Goal: Task Accomplishment & Management: Manage account settings

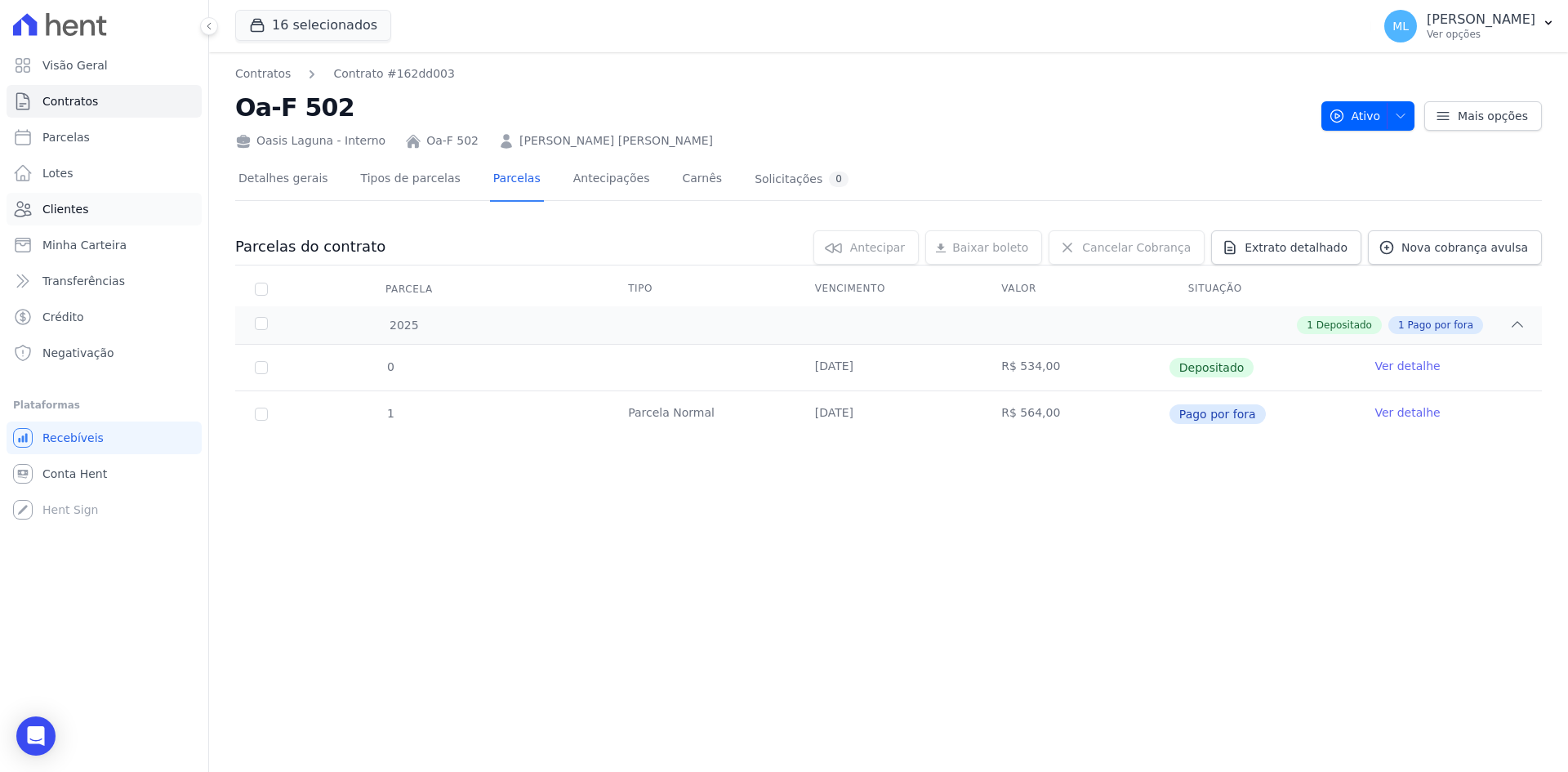
click at [110, 212] on link "Clientes" at bounding box center [104, 209] width 195 height 33
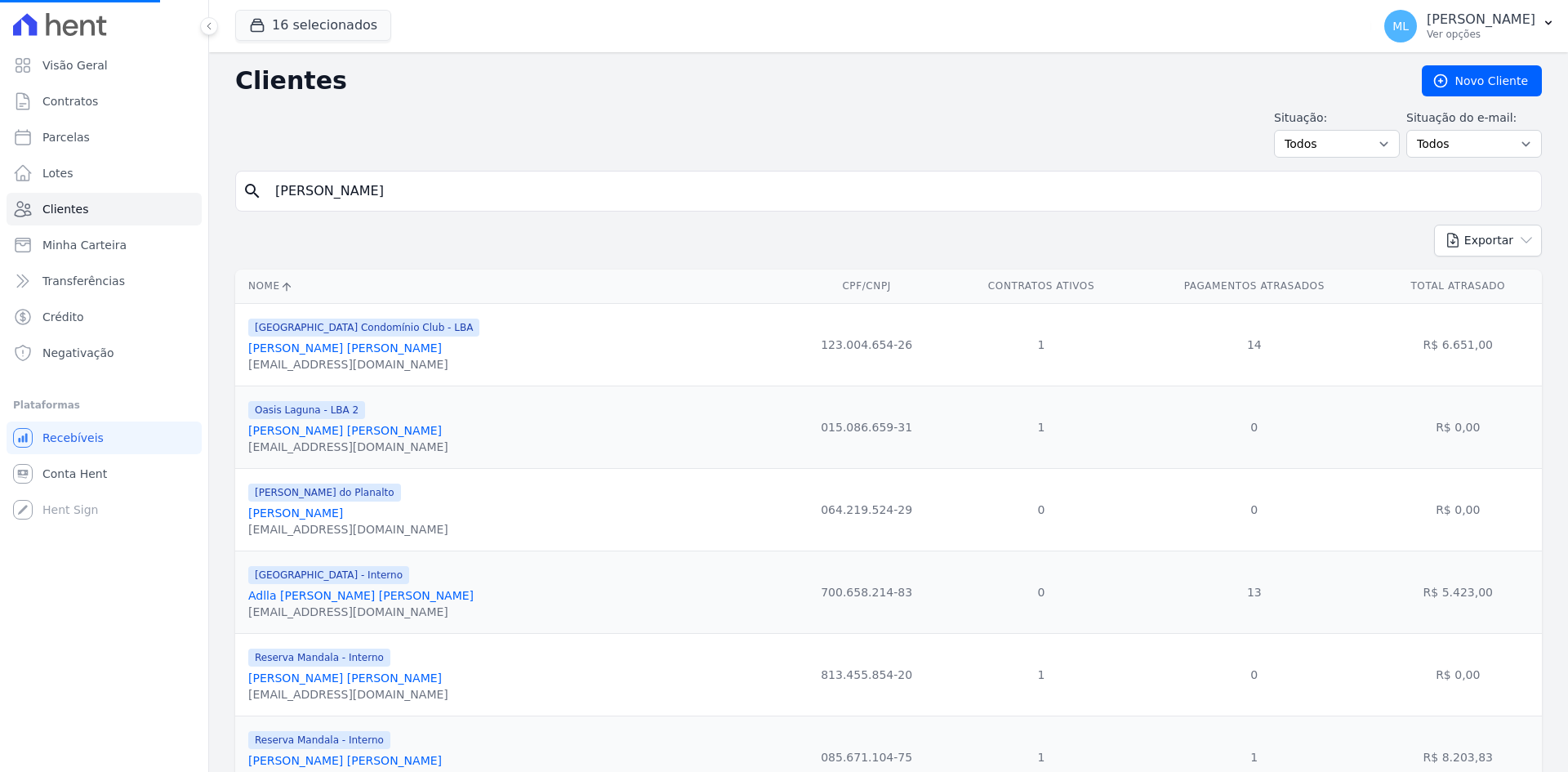
click at [476, 192] on input "[PERSON_NAME]" at bounding box center [900, 191] width 1269 height 33
drag, startPoint x: 441, startPoint y: 188, endPoint x: 148, endPoint y: 183, distance: 293.0
click at [319, 184] on input "search" at bounding box center [900, 191] width 1269 height 33
type input "[PERSON_NAME]"
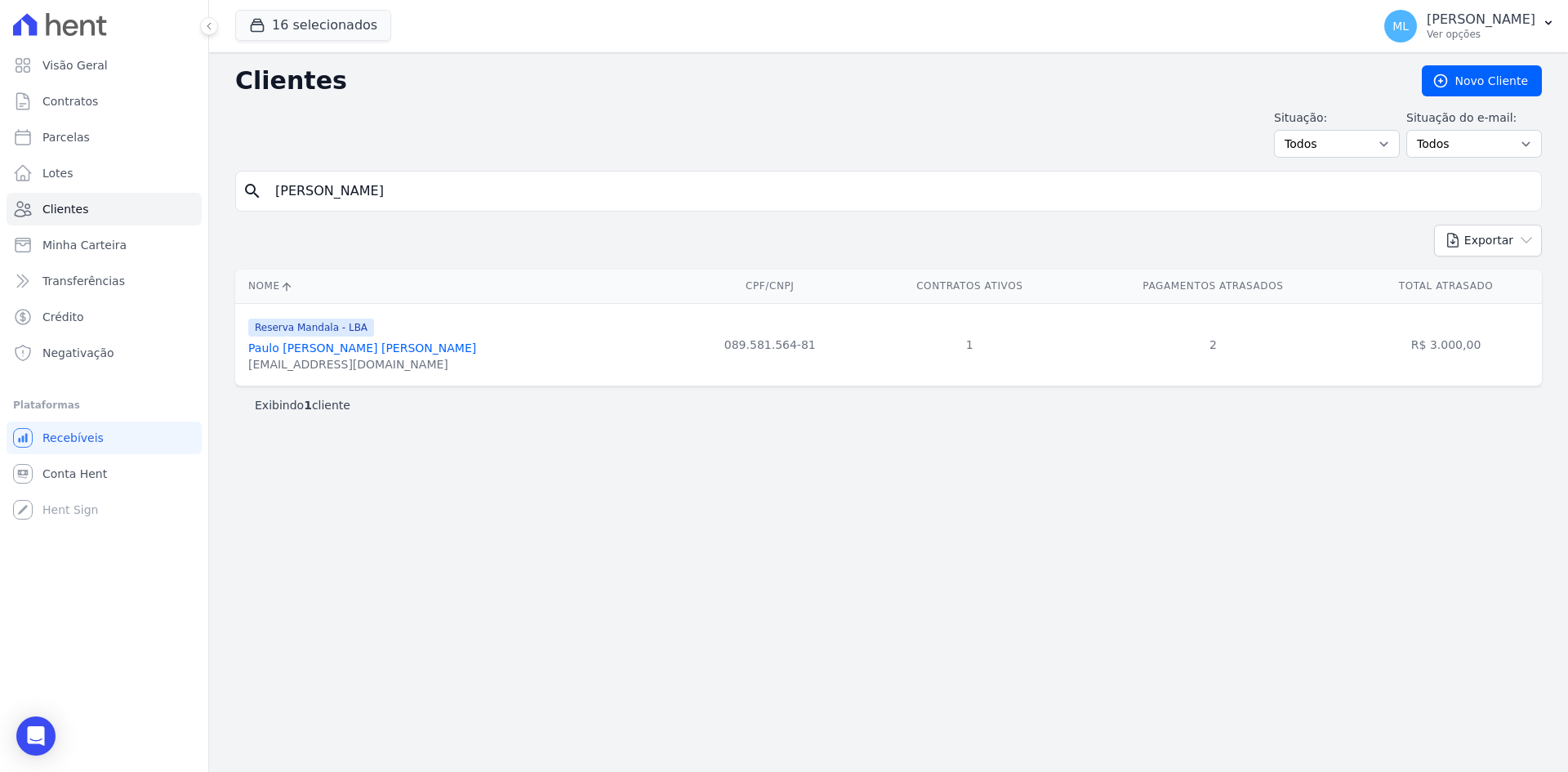
click at [383, 340] on div "Reserva Mandala - LBA Paulo [PERSON_NAME] [PERSON_NAME] [EMAIL_ADDRESS][DOMAIN_…" at bounding box center [362, 344] width 228 height 56
click at [378, 343] on link "Paulo [PERSON_NAME] [PERSON_NAME]" at bounding box center [362, 348] width 228 height 13
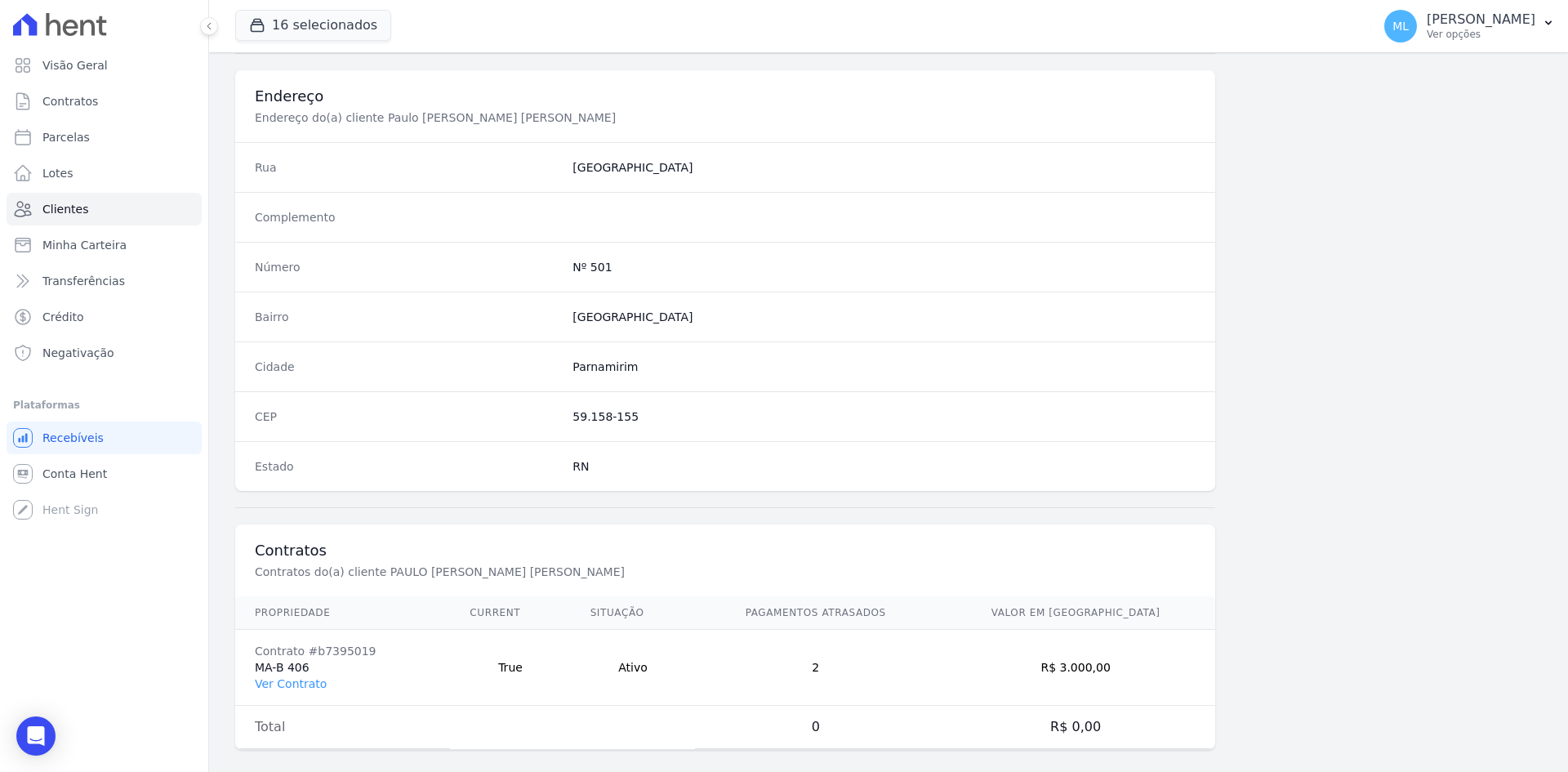
scroll to position [757, 0]
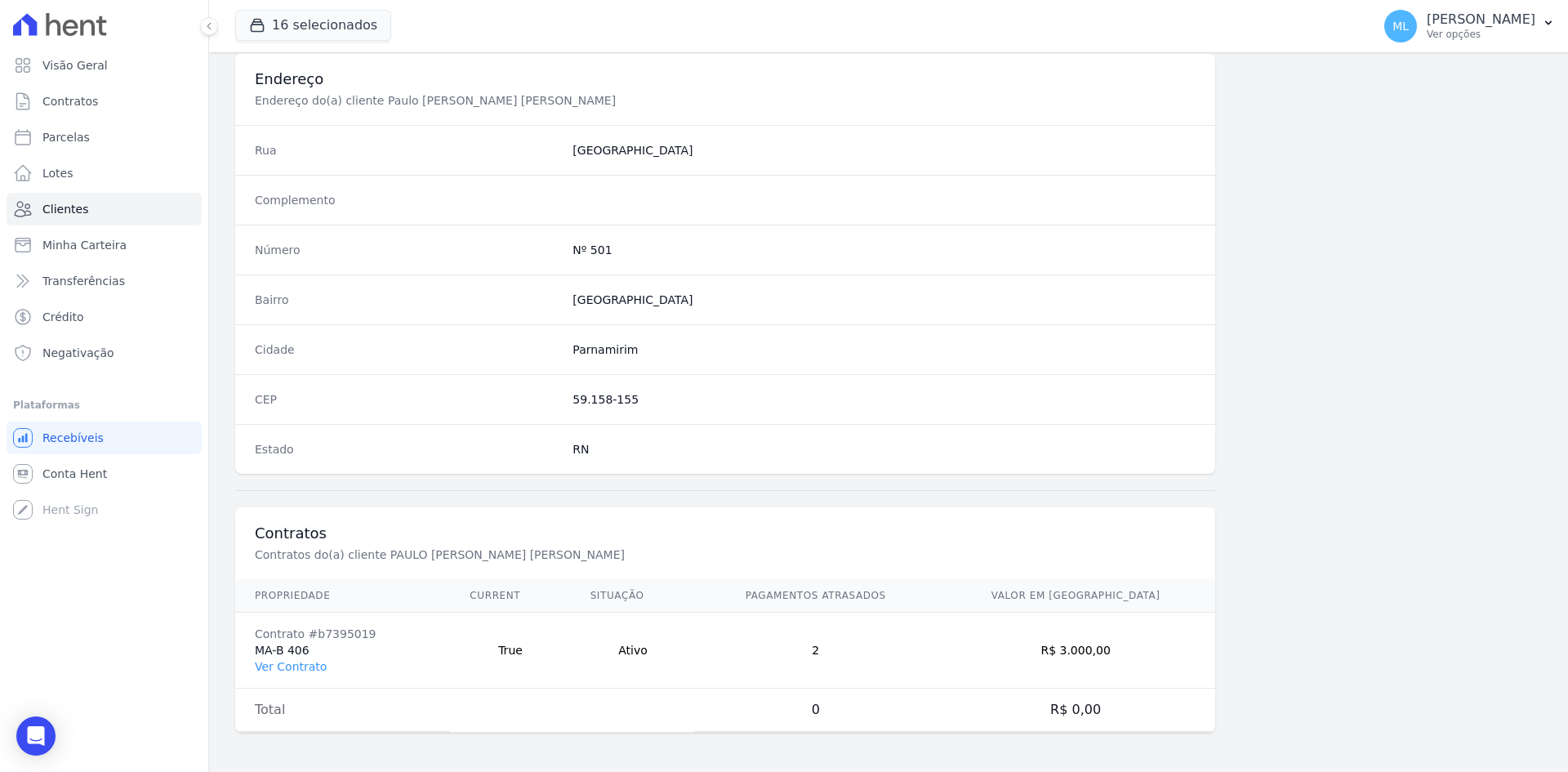
drag, startPoint x: 309, startPoint y: 659, endPoint x: 309, endPoint y: 650, distance: 9.0
click at [309, 660] on link "Ver Contrato" at bounding box center [290, 666] width 72 height 13
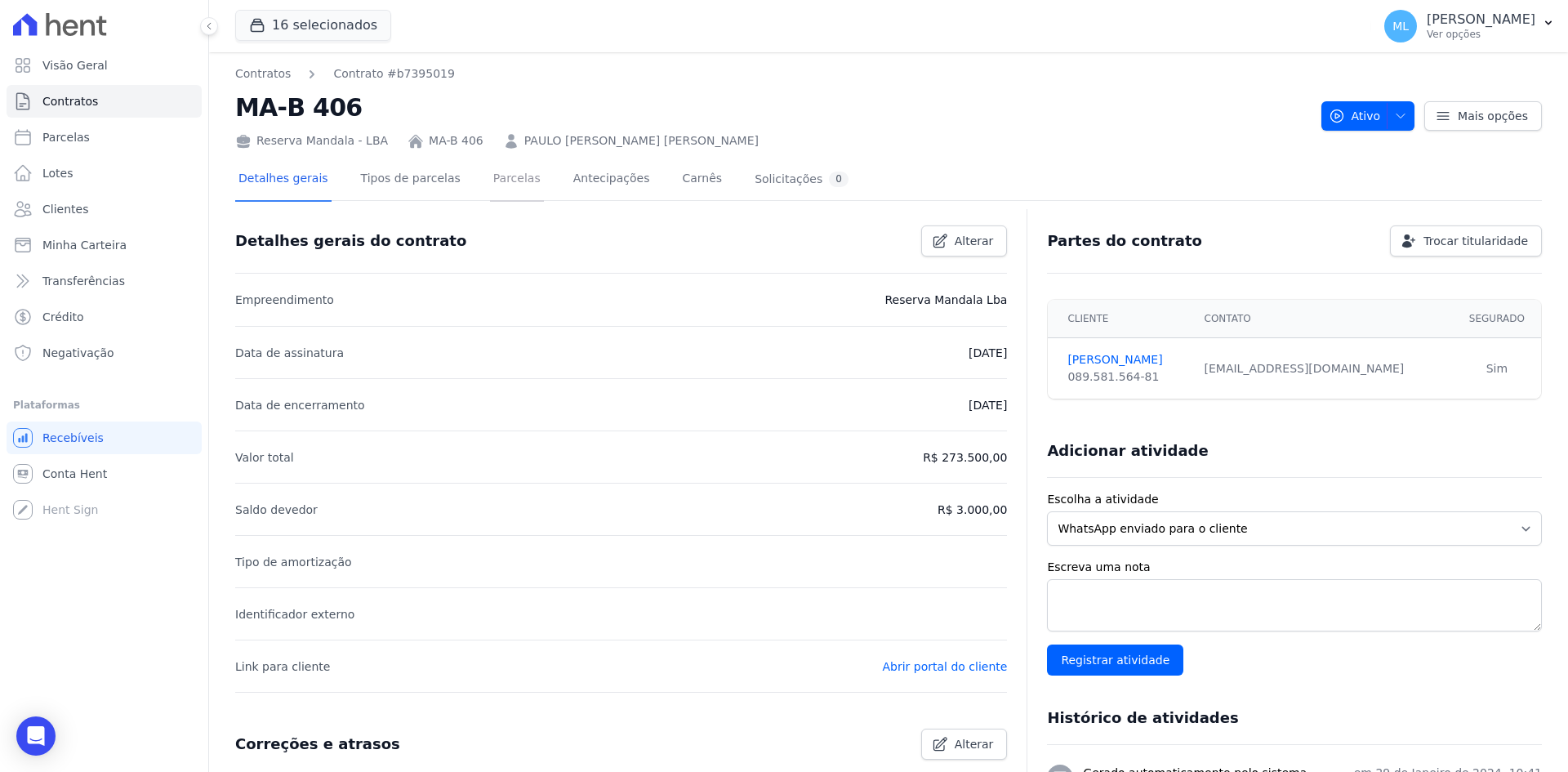
click at [493, 172] on link "Parcelas" at bounding box center [516, 180] width 54 height 44
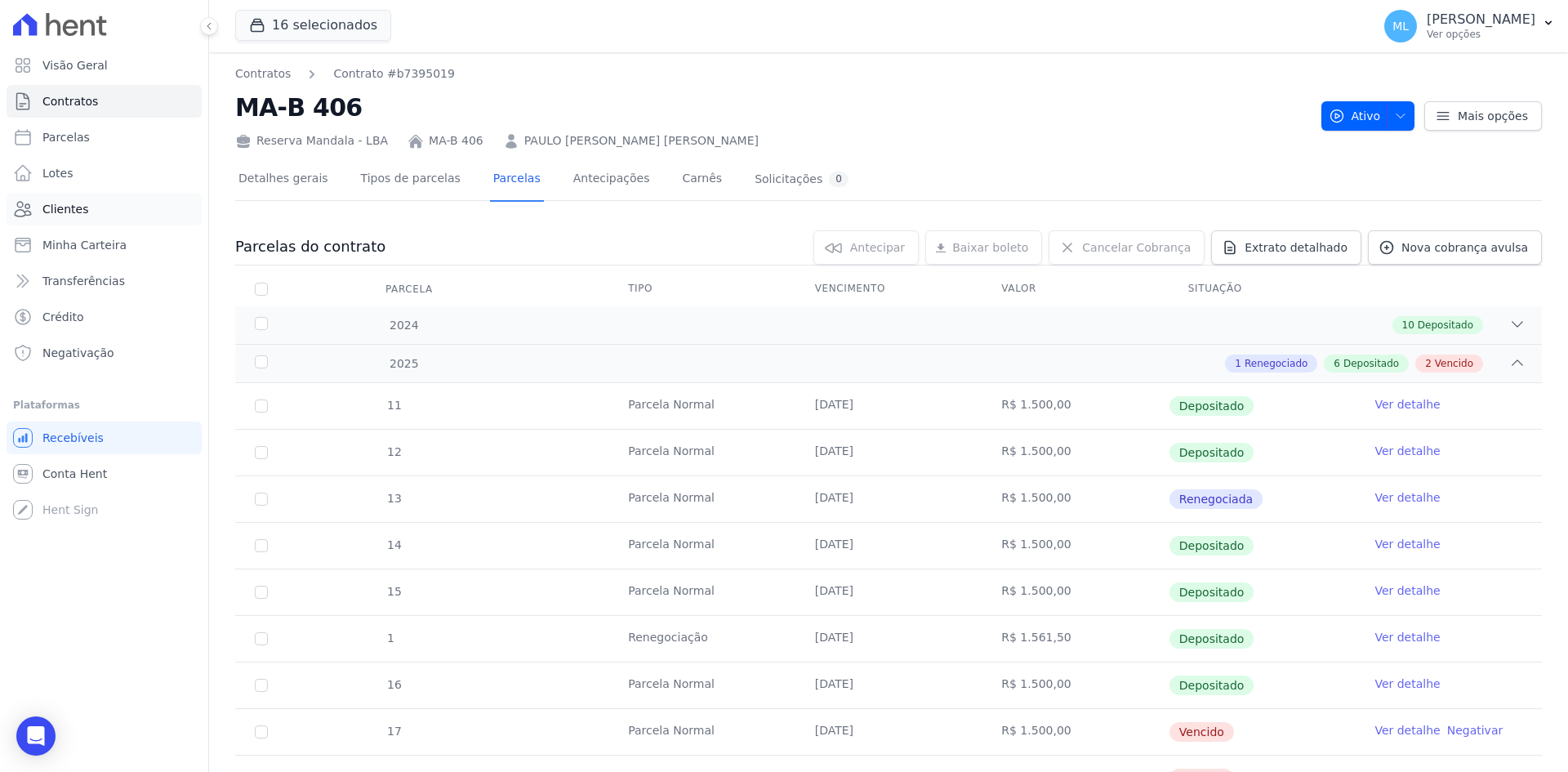
click at [91, 200] on link "Clientes" at bounding box center [104, 209] width 195 height 33
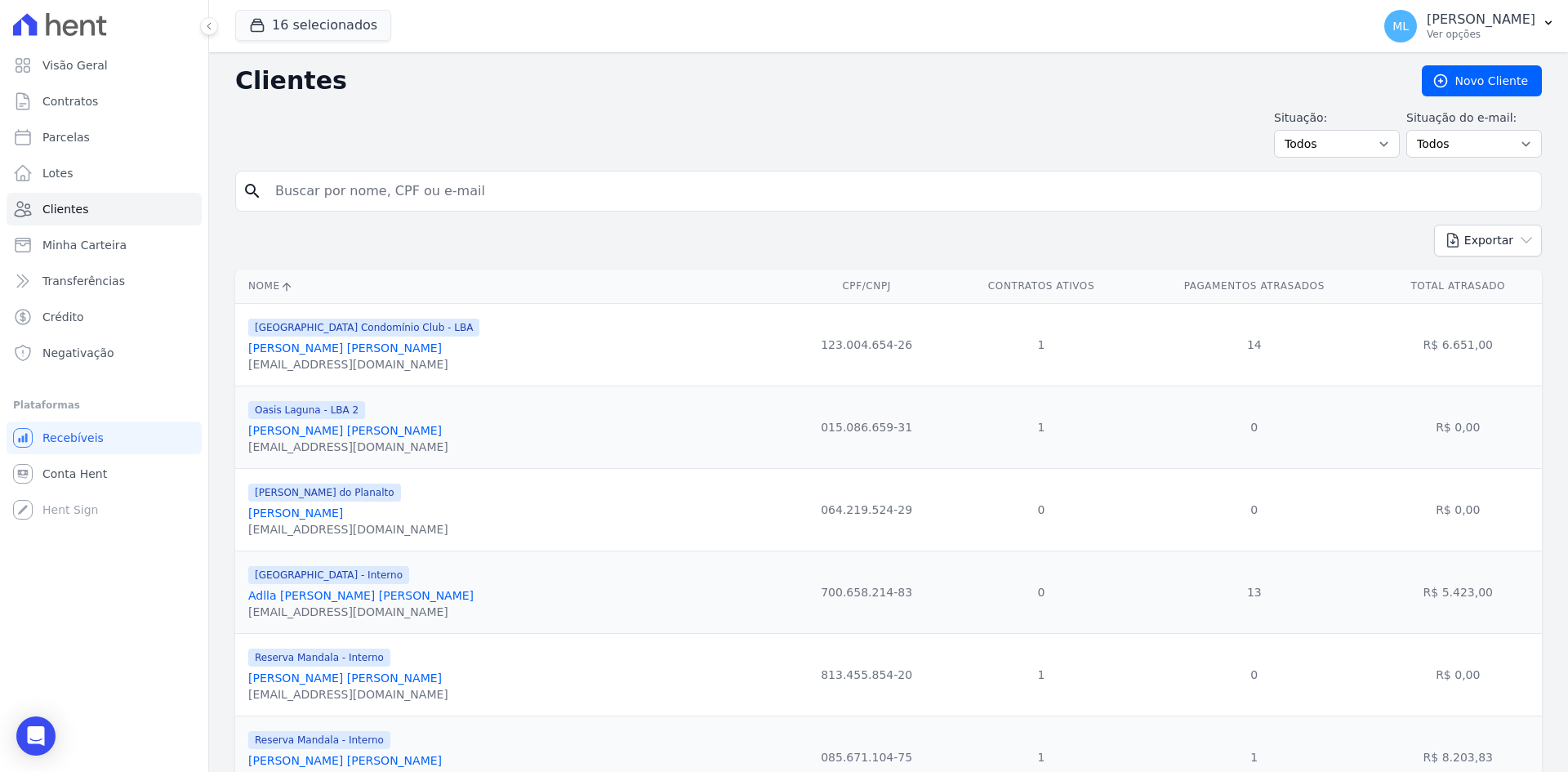
click at [430, 184] on input "search" at bounding box center [900, 191] width 1269 height 33
type input "thays"
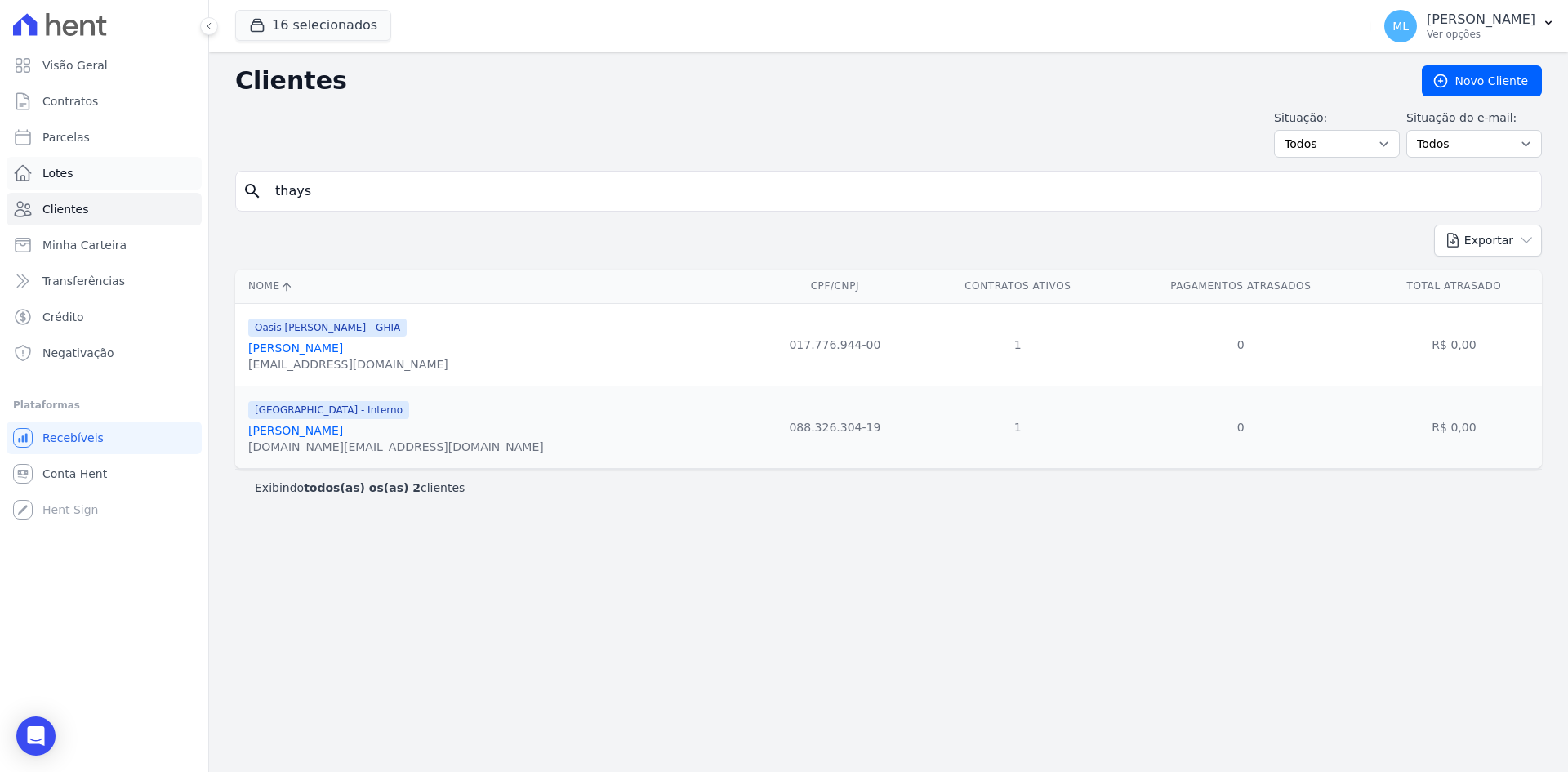
drag, startPoint x: 392, startPoint y: 196, endPoint x: 199, endPoint y: 176, distance: 194.0
click at [199, 176] on div "Visão Geral Contratos [GEOGRAPHIC_DATA] Lotes Clientes Minha Carteira Transferê…" at bounding box center [784, 386] width 1568 height 772
type input "t"
type input "tais"
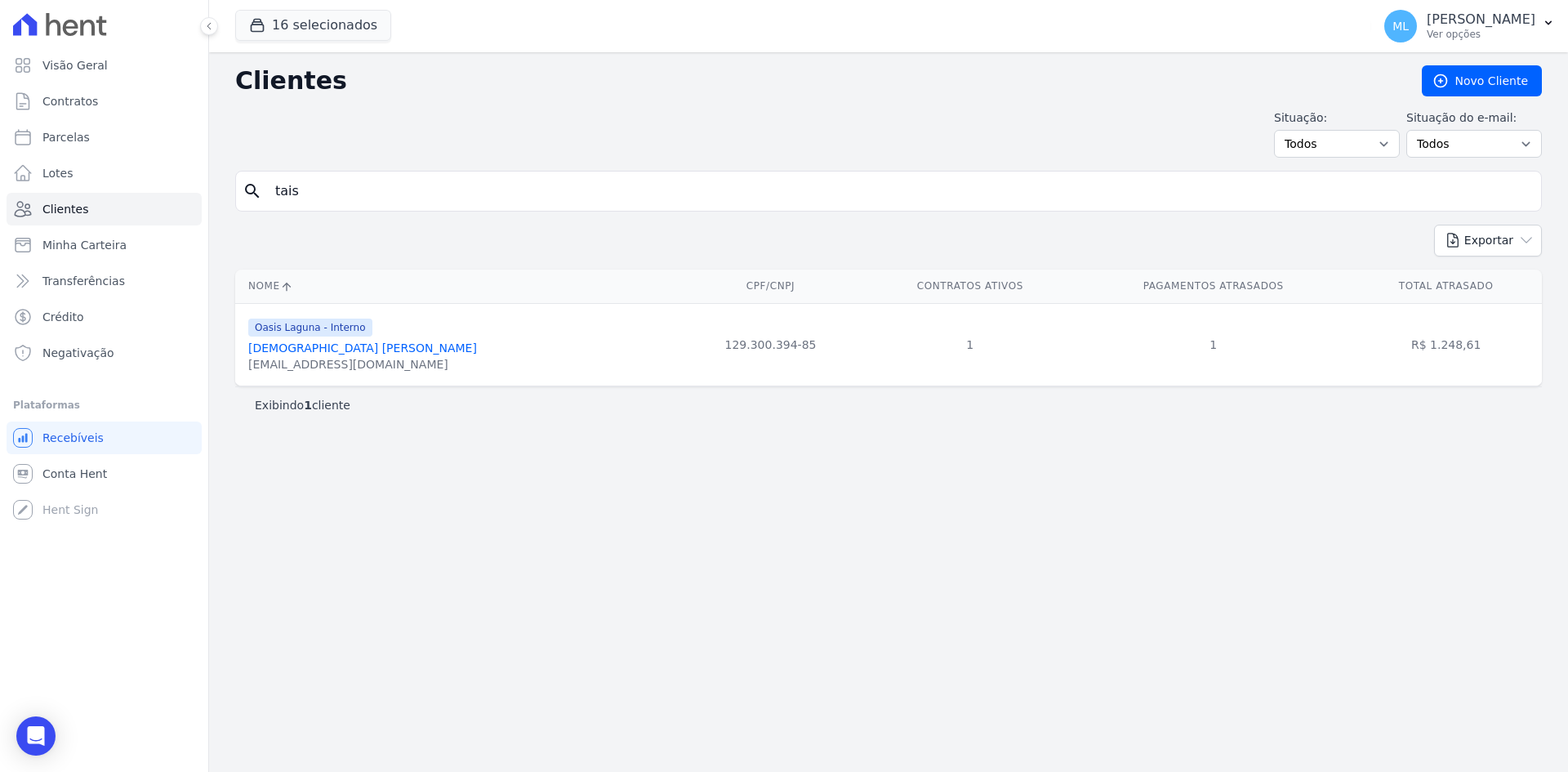
click at [390, 191] on input "tais" at bounding box center [900, 191] width 1269 height 33
click at [325, 350] on link "[DEMOGRAPHIC_DATA] [PERSON_NAME]" at bounding box center [362, 348] width 228 height 13
click at [349, 345] on link "[DEMOGRAPHIC_DATA] [PERSON_NAME]" at bounding box center [362, 348] width 228 height 13
click at [345, 347] on link "[DEMOGRAPHIC_DATA] [PERSON_NAME]" at bounding box center [362, 348] width 228 height 13
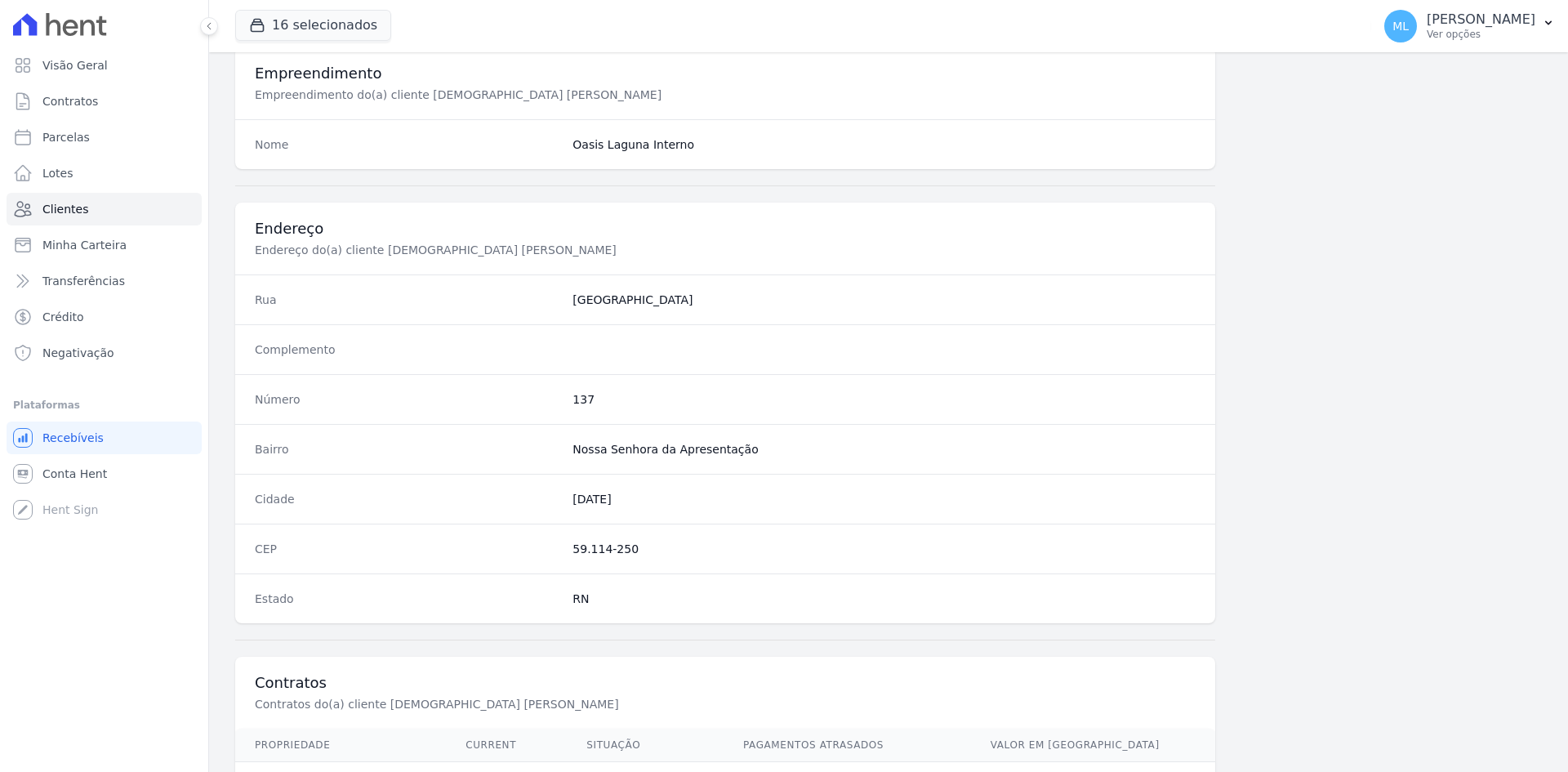
scroll to position [757, 0]
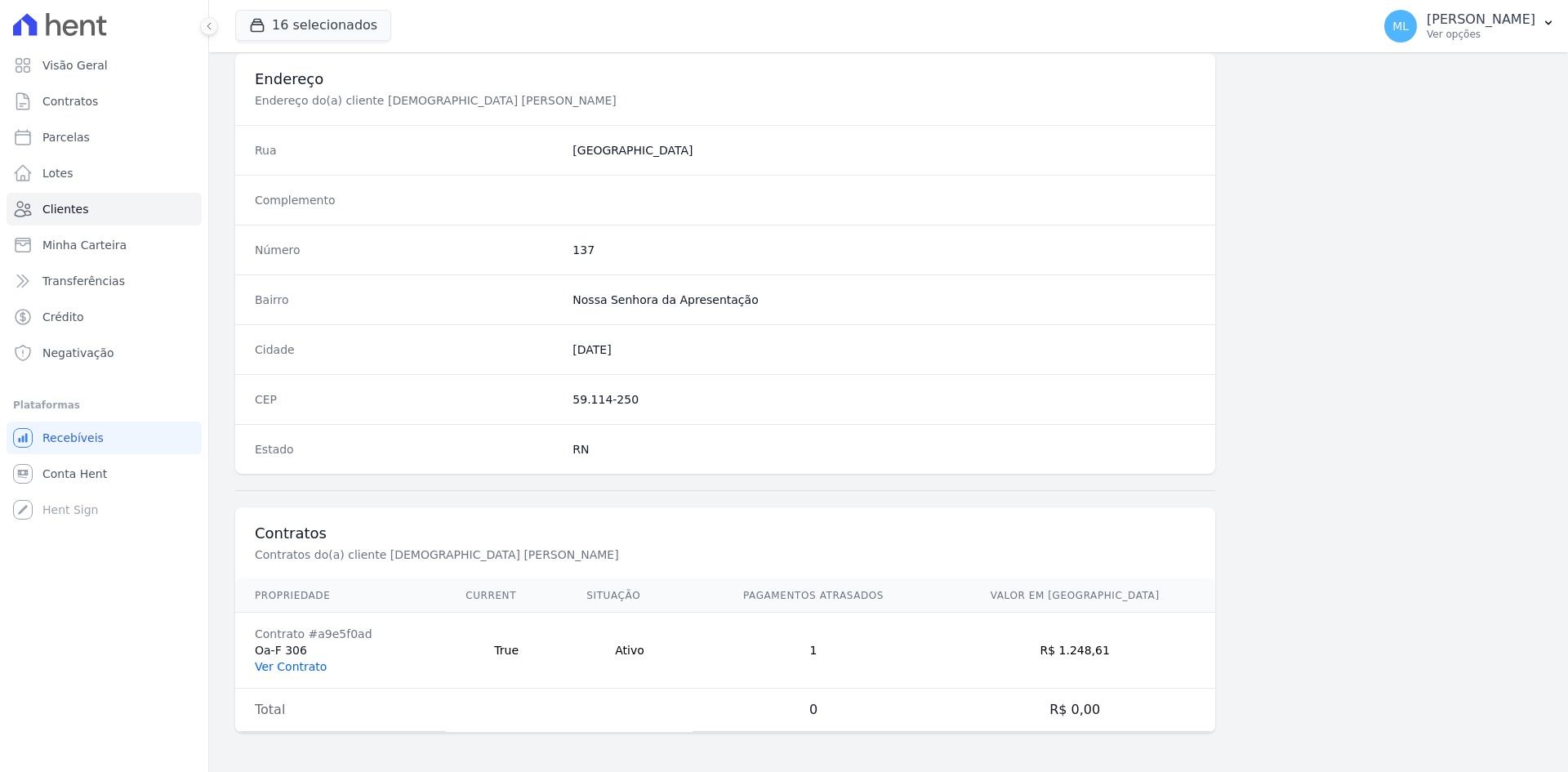
click at [300, 664] on link "Ver Contrato" at bounding box center [290, 666] width 72 height 13
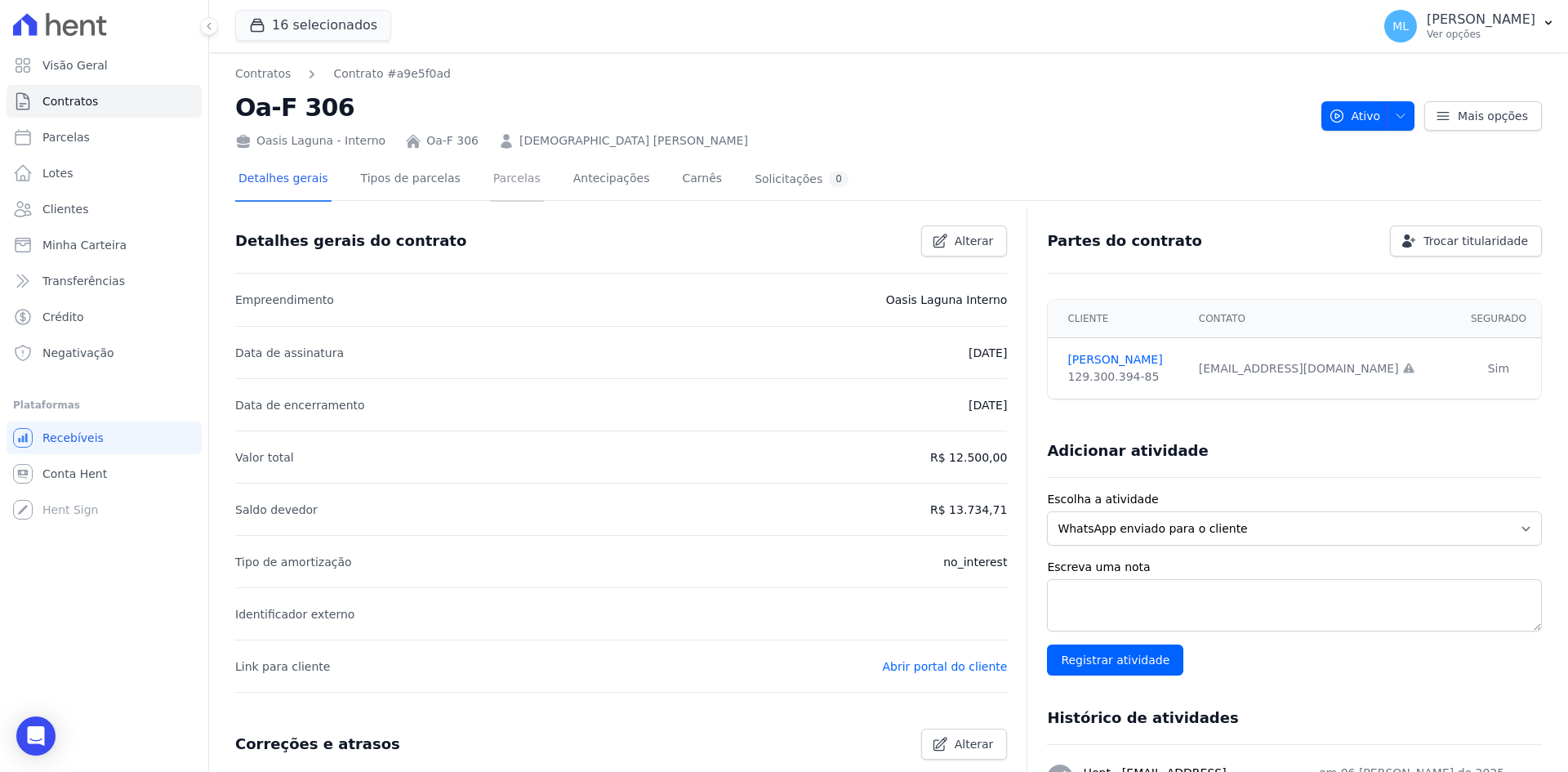
click at [498, 195] on link "Parcelas" at bounding box center [516, 180] width 54 height 44
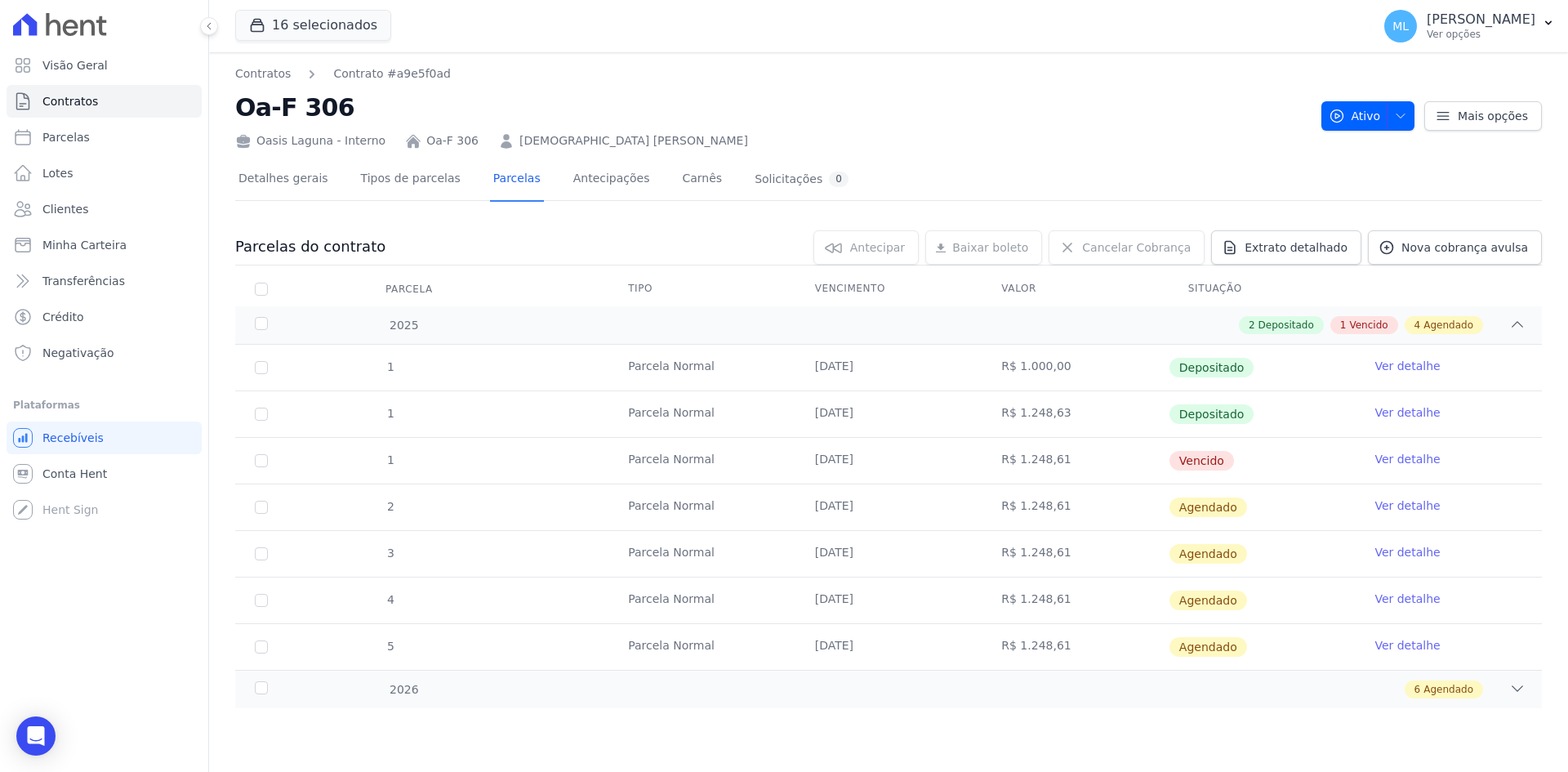
click at [1400, 453] on link "Ver detalhe" at bounding box center [1407, 459] width 66 height 16
click at [1401, 462] on link "Ver detalhe" at bounding box center [1407, 459] width 66 height 16
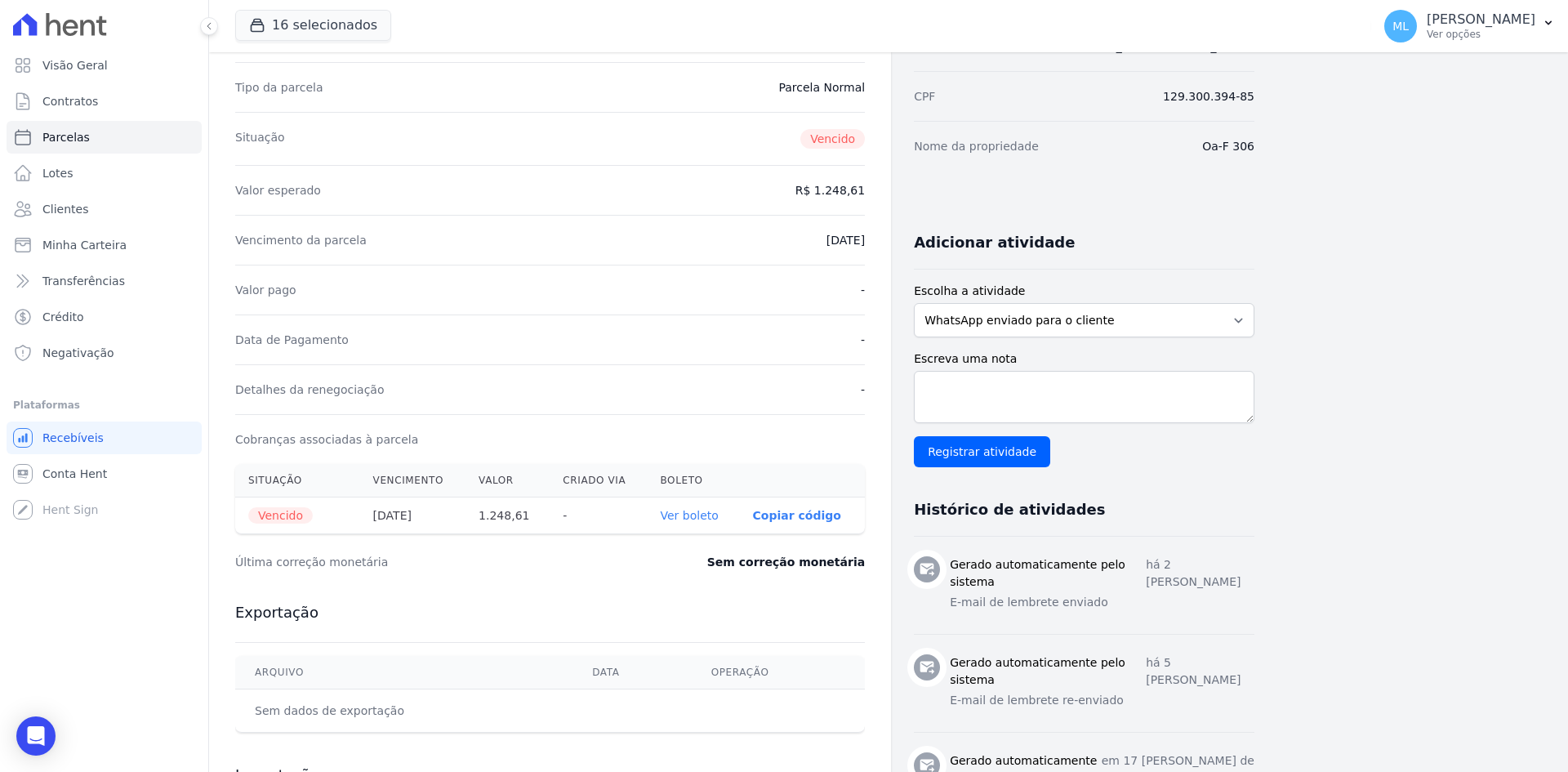
scroll to position [347, 0]
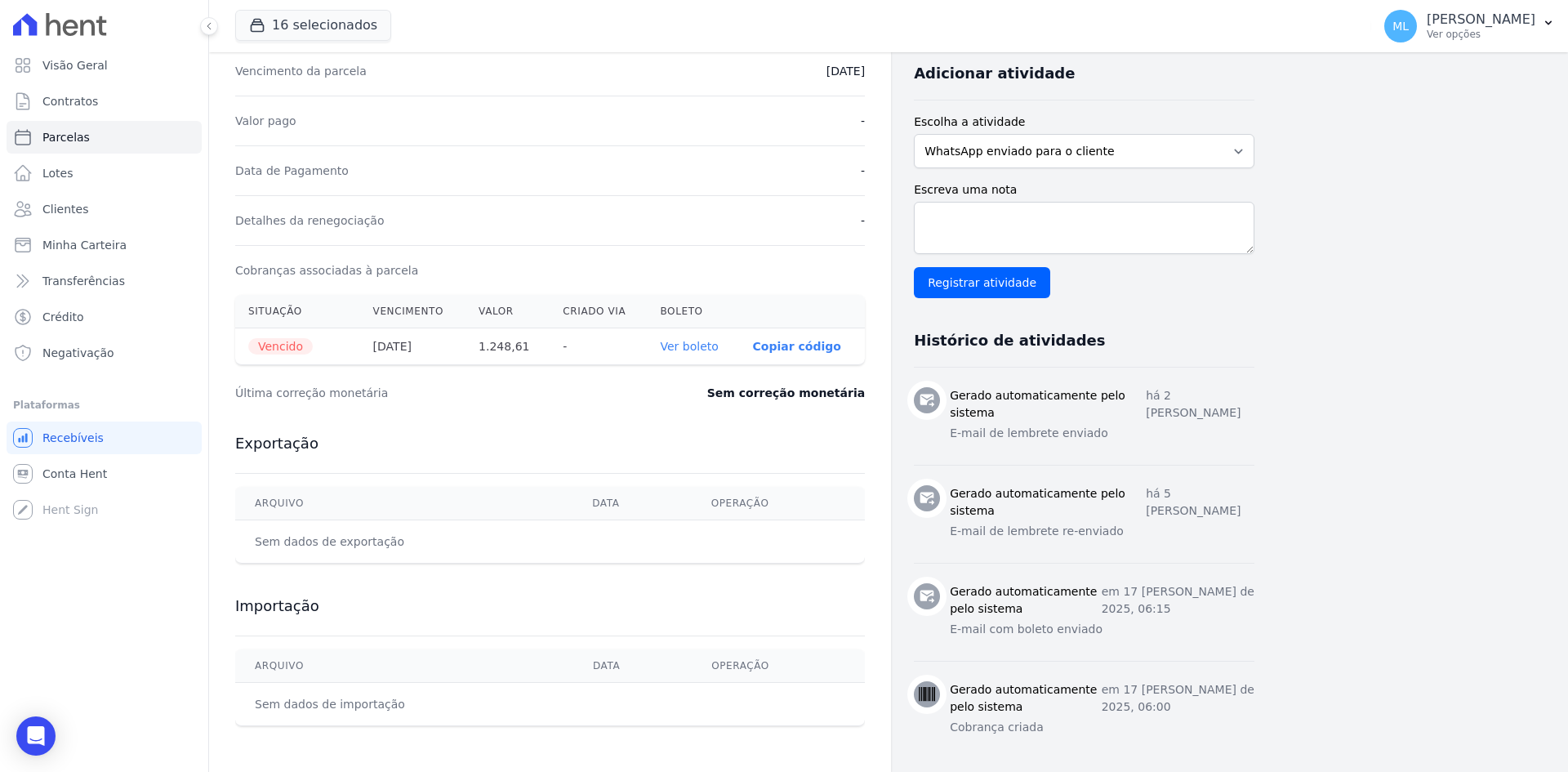
click at [687, 361] on th "Ver boleto" at bounding box center [693, 347] width 92 height 36
click at [688, 350] on link "Ver boleto" at bounding box center [690, 346] width 58 height 13
